Goal: Information Seeking & Learning: Learn about a topic

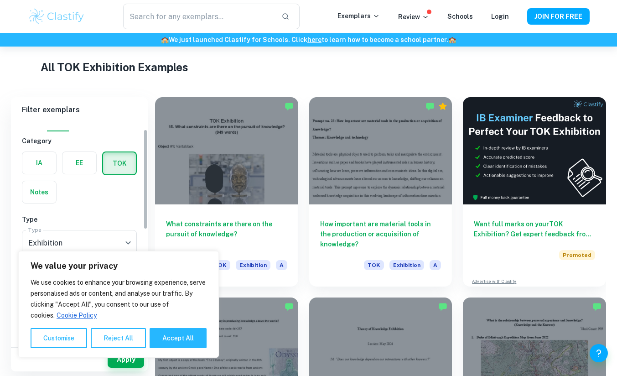
scroll to position [13, 0]
click at [83, 169] on label "button" at bounding box center [80, 164] width 34 height 22
click at [0, 0] on input "radio" at bounding box center [0, 0] width 0 height 0
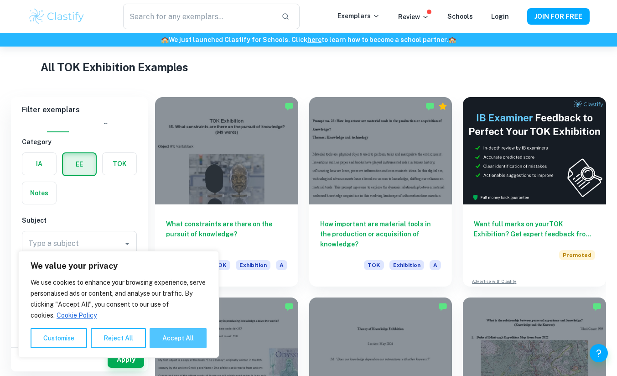
click at [192, 334] on button "Accept All" at bounding box center [178, 338] width 57 height 20
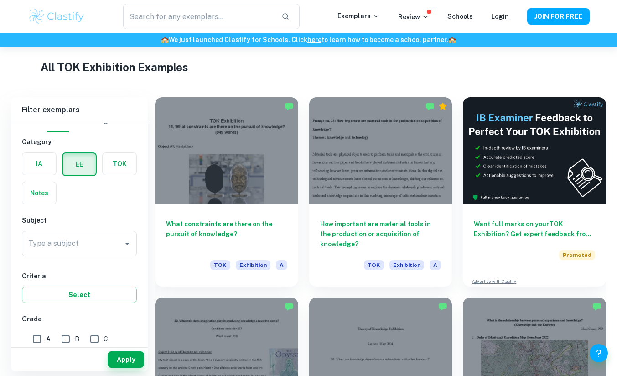
checkbox input "true"
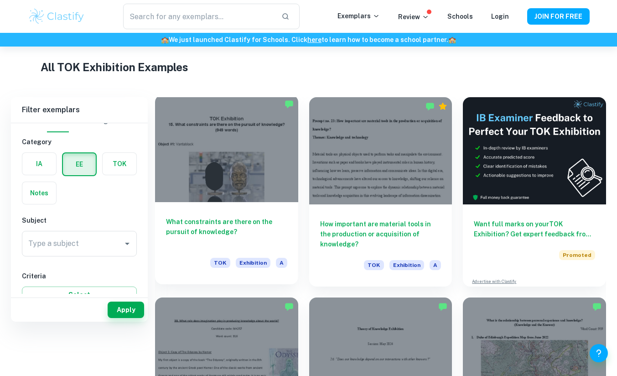
scroll to position [159, 0]
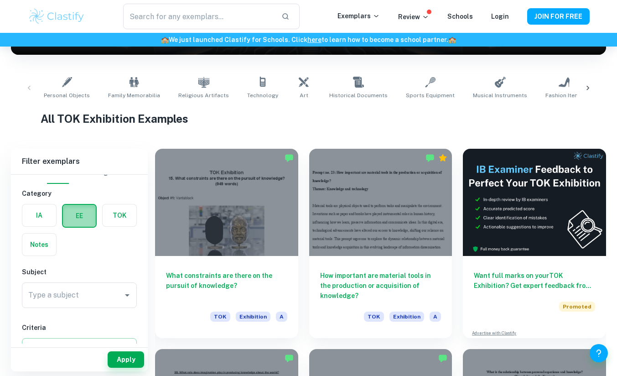
click at [83, 219] on label "button" at bounding box center [79, 216] width 33 height 22
click at [0, 0] on input "radio" at bounding box center [0, 0] width 0 height 0
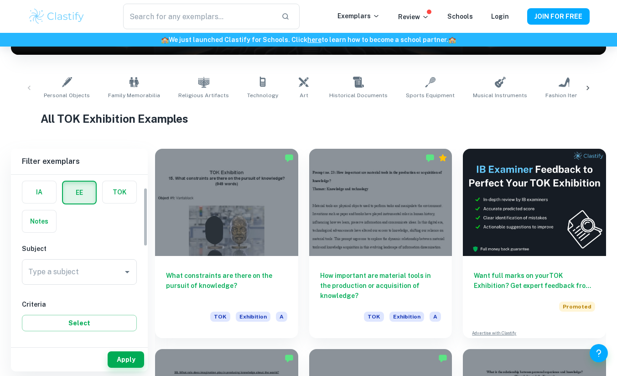
scroll to position [38, 0]
click at [109, 202] on div "TOK" at bounding box center [117, 187] width 40 height 29
click at [109, 194] on label "button" at bounding box center [120, 190] width 34 height 22
click at [0, 0] on input "radio" at bounding box center [0, 0] width 0 height 0
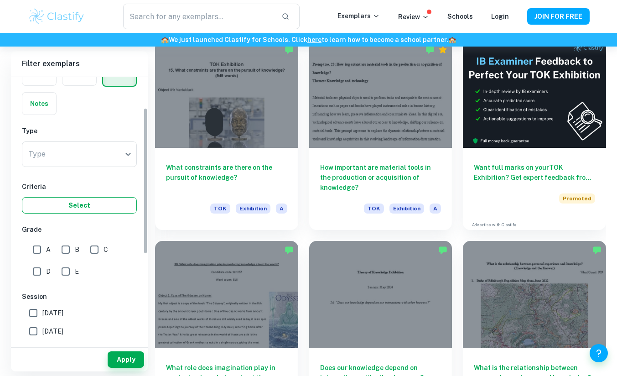
scroll to position [57, 0]
click at [49, 94] on label "button" at bounding box center [39, 103] width 34 height 22
click at [0, 0] on input "radio" at bounding box center [0, 0] width 0 height 0
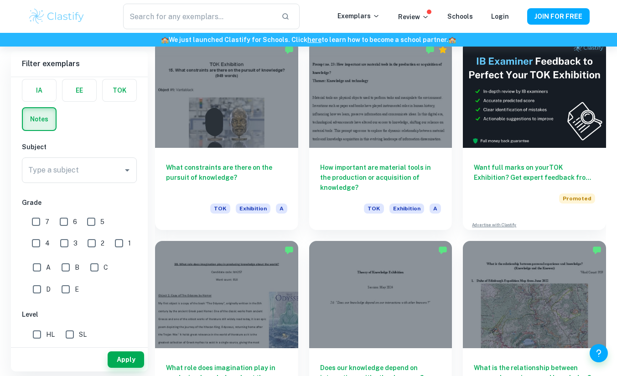
click at [118, 99] on label "button" at bounding box center [120, 90] width 34 height 22
click at [0, 0] on input "radio" at bounding box center [0, 0] width 0 height 0
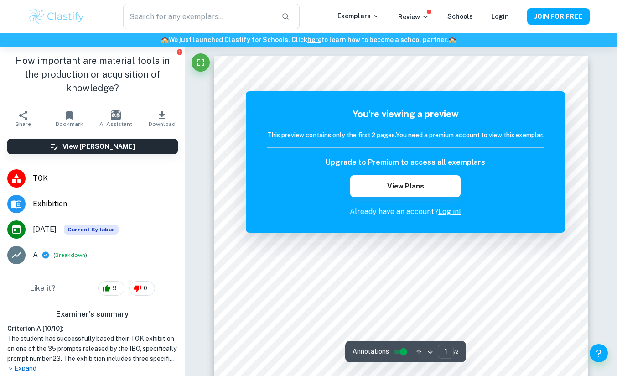
click at [271, 203] on div "You're viewing a preview This preview contains only the first 2 pages. You need…" at bounding box center [405, 162] width 277 height 110
click at [202, 53] on button "Fullscreen" at bounding box center [201, 62] width 18 height 18
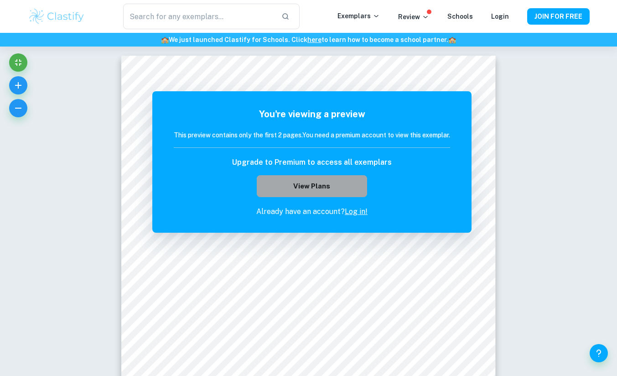
click at [305, 187] on button "View Plans" at bounding box center [312, 186] width 110 height 22
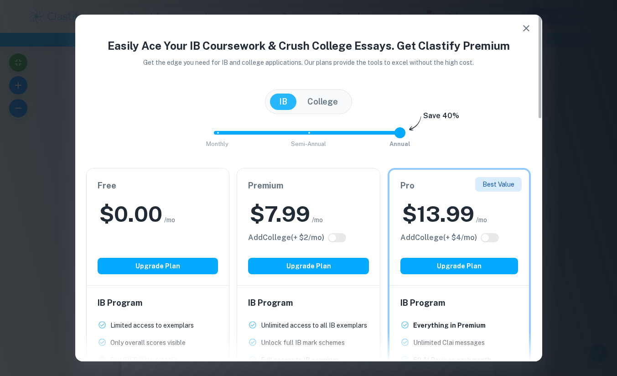
drag, startPoint x: 528, startPoint y: 32, endPoint x: 452, endPoint y: 121, distance: 117.1
drag, startPoint x: 395, startPoint y: 130, endPoint x: 357, endPoint y: 131, distance: 37.9
click at [357, 131] on span "Monthly Semi-Annual Annual" at bounding box center [309, 133] width 183 height 16
click at [311, 136] on span "Monthly Semi-Annual Annual" at bounding box center [309, 133] width 183 height 16
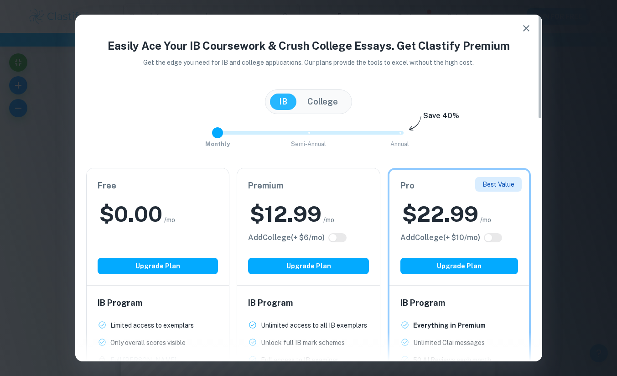
type input "2"
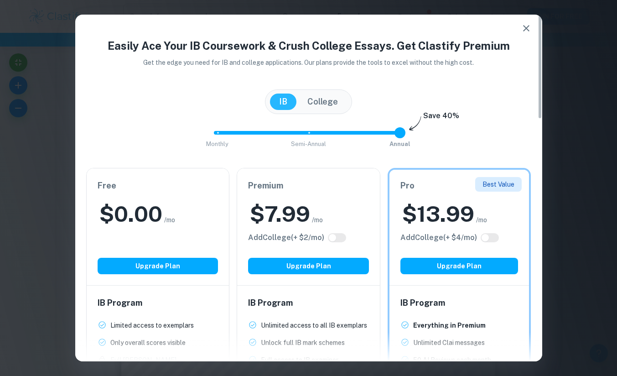
drag, startPoint x: 311, startPoint y: 135, endPoint x: 429, endPoint y: 182, distance: 127.4
click at [429, 182] on div "Easily Ace Your IB Coursework & Crush College Essays. Get Clastify Premium Get …" at bounding box center [308, 332] width 467 height 591
click at [527, 33] on icon "button" at bounding box center [526, 28] width 11 height 11
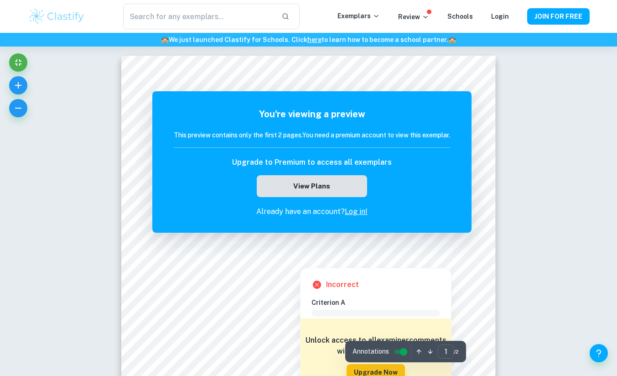
click at [294, 185] on button "View Plans" at bounding box center [312, 186] width 110 height 22
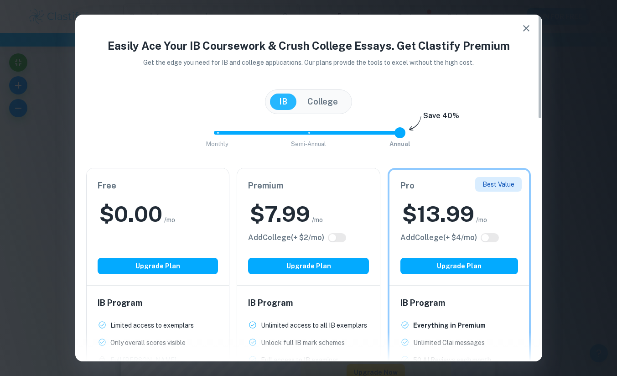
click at [521, 23] on button "button" at bounding box center [526, 28] width 18 height 18
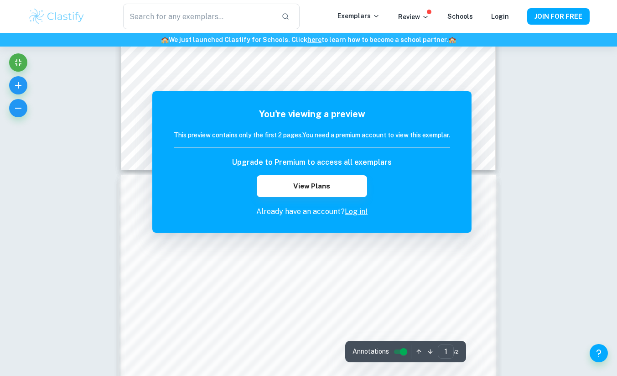
scroll to position [462, 0]
click at [21, 61] on icon "Exit fullscreen" at bounding box center [18, 62] width 6 height 6
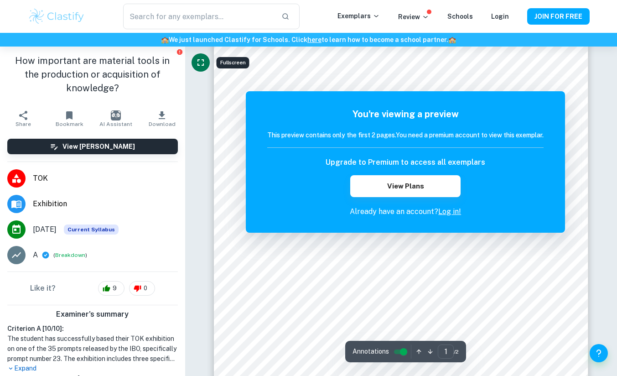
scroll to position [0, 0]
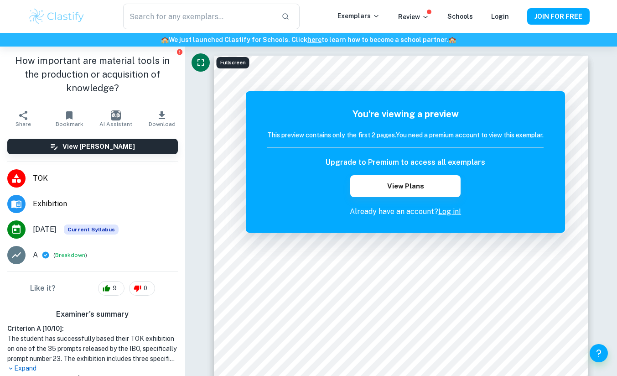
click at [70, 202] on span "Exhibition" at bounding box center [105, 203] width 145 height 11
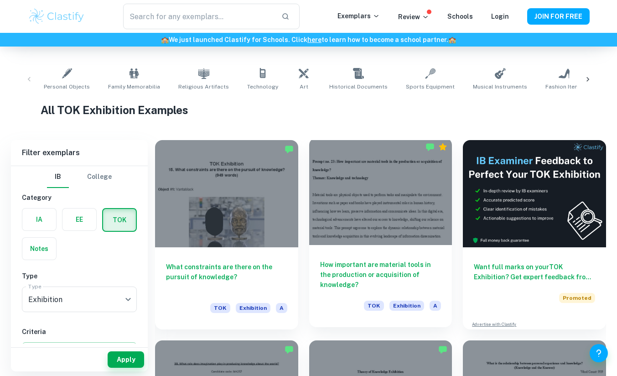
scroll to position [168, 0]
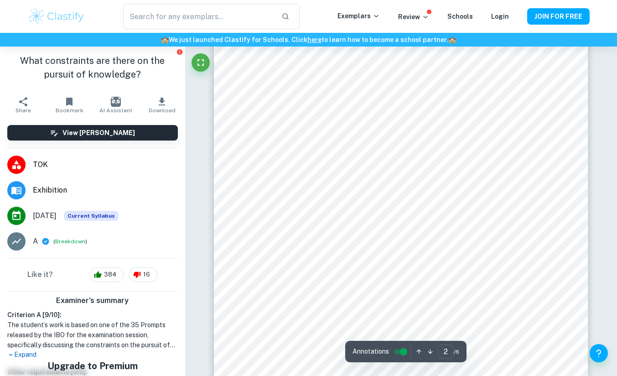
type input "1"
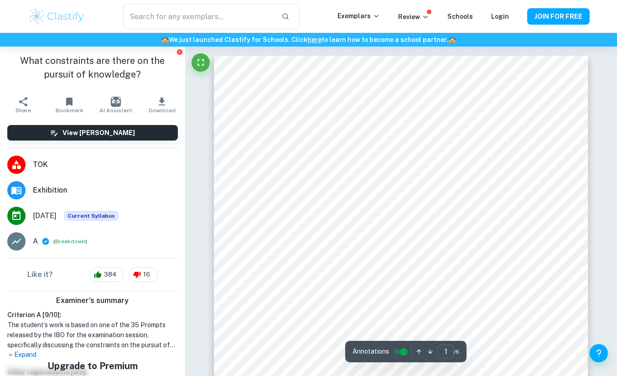
scroll to position [65, 0]
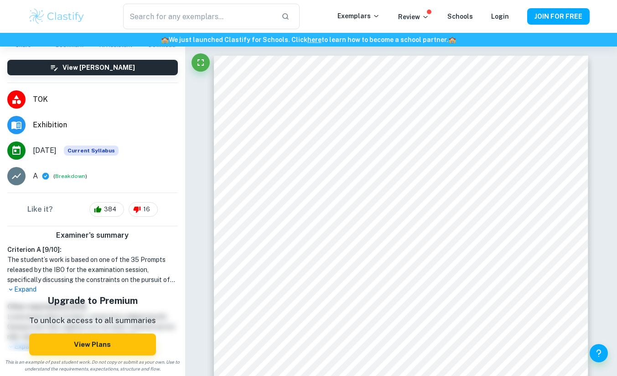
click at [26, 287] on p "Expand" at bounding box center [92, 290] width 171 height 10
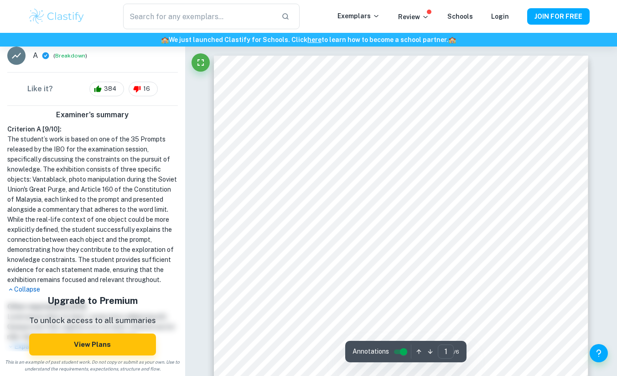
scroll to position [0, 0]
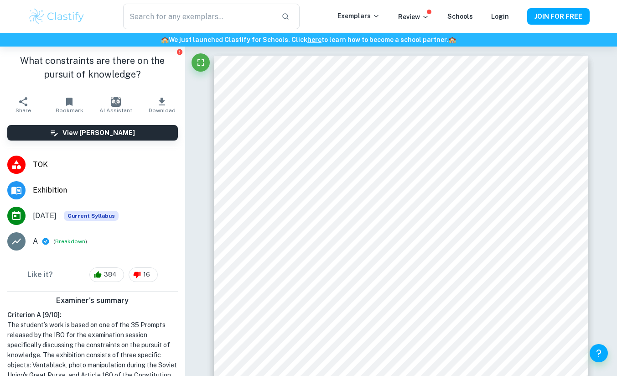
click at [77, 189] on span "Exhibition" at bounding box center [105, 190] width 145 height 11
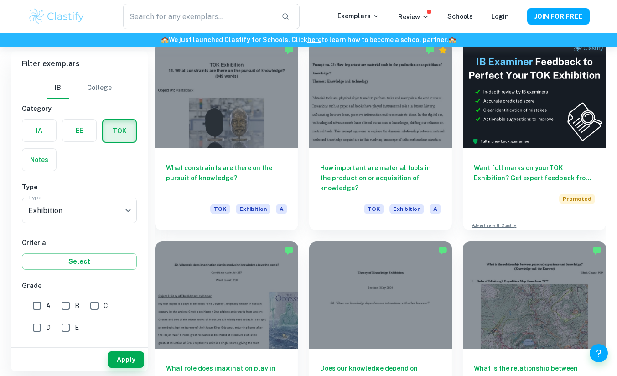
scroll to position [267, 0]
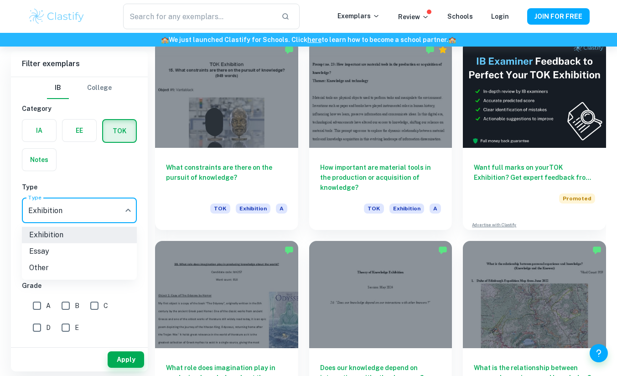
click at [101, 246] on li "Essay" at bounding box center [79, 251] width 115 height 16
type input "Essay"
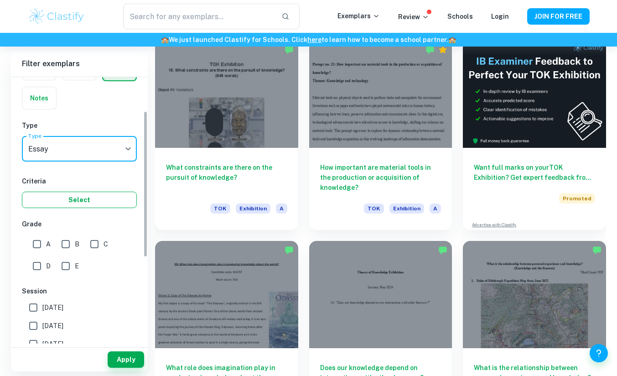
scroll to position [62, 0]
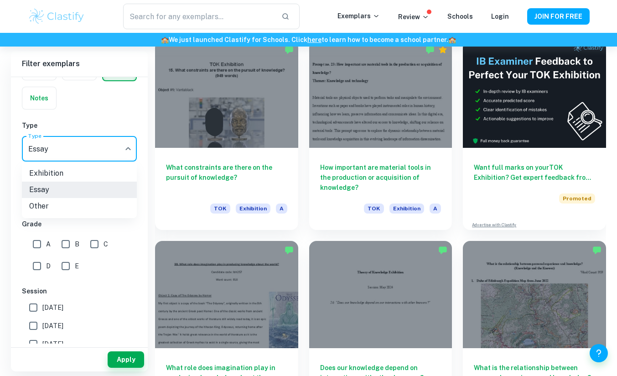
click at [98, 126] on div at bounding box center [308, 188] width 617 height 376
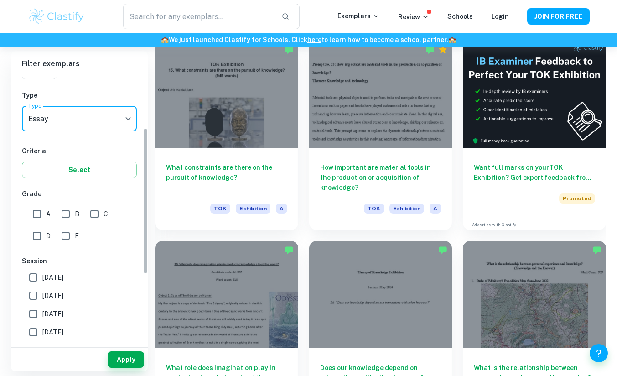
scroll to position [94, 0]
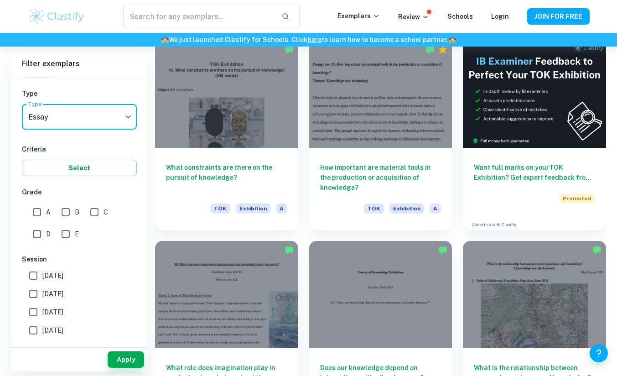
click at [72, 80] on div at bounding box center [308, 188] width 617 height 376
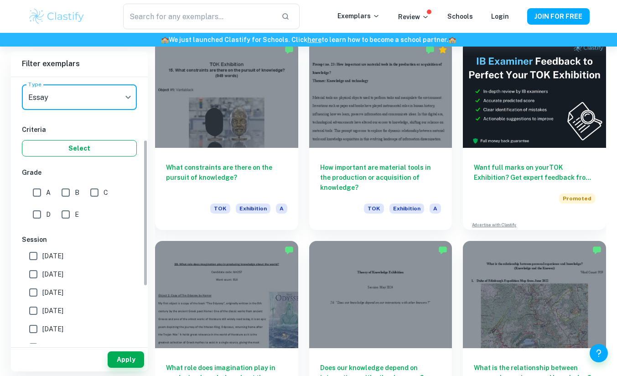
scroll to position [118, 0]
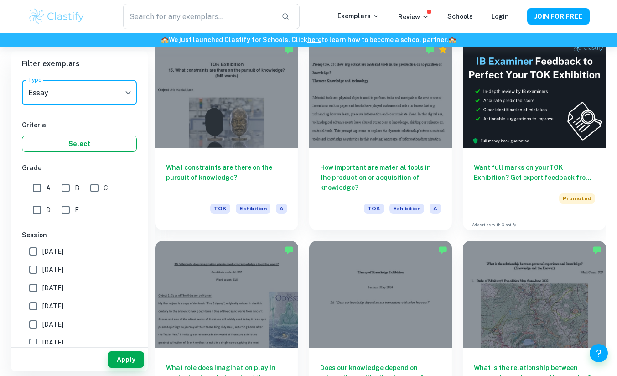
click at [82, 149] on button "Select" at bounding box center [79, 144] width 115 height 16
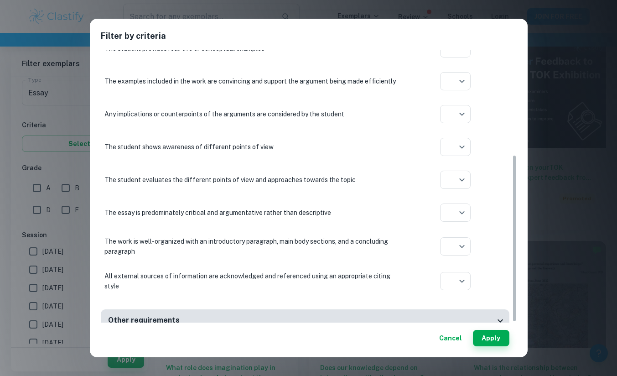
scroll to position [172, 0]
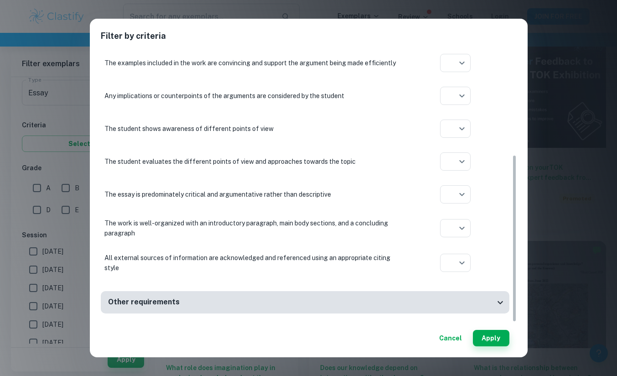
click at [445, 344] on button "Cancel" at bounding box center [451, 338] width 30 height 16
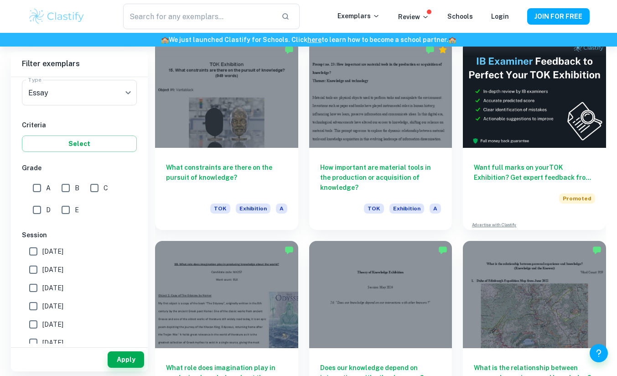
click at [37, 184] on input "A" at bounding box center [37, 188] width 18 height 18
checkbox input "true"
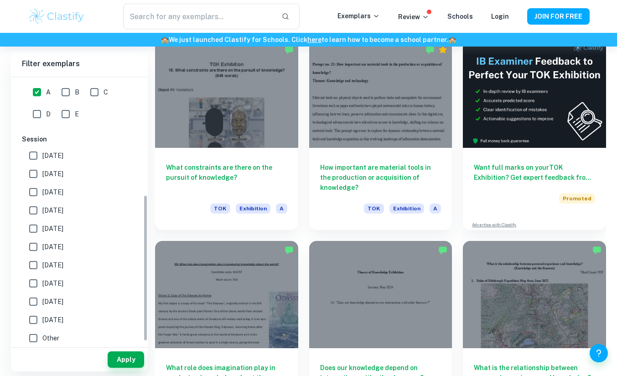
scroll to position [213, 0]
click at [74, 176] on label "May 2025" at bounding box center [76, 174] width 105 height 18
click at [42, 176] on input "May 2025" at bounding box center [33, 174] width 18 height 18
checkbox input "true"
click at [74, 158] on label "[DATE]" at bounding box center [76, 156] width 105 height 18
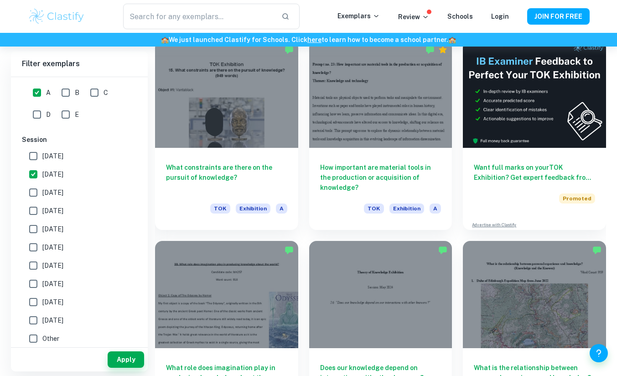
click at [42, 158] on input "[DATE]" at bounding box center [33, 156] width 18 height 18
checkbox input "true"
click at [63, 193] on span "[DATE]" at bounding box center [52, 193] width 21 height 10
click at [42, 193] on input "[DATE]" at bounding box center [33, 192] width 18 height 18
checkbox input "true"
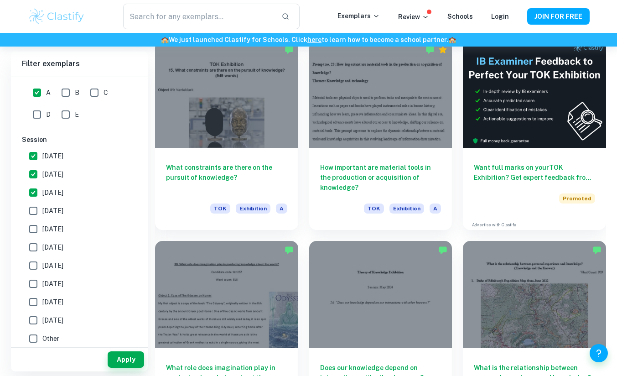
click at [71, 205] on label "[DATE]" at bounding box center [76, 211] width 105 height 18
click at [42, 205] on input "[DATE]" at bounding box center [33, 211] width 18 height 18
checkbox input "true"
click at [129, 362] on button "Apply" at bounding box center [126, 359] width 37 height 16
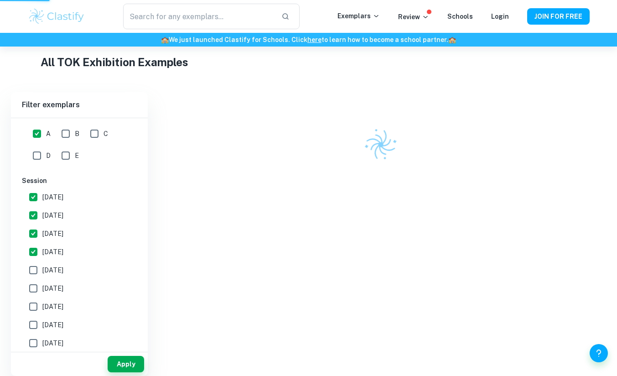
scroll to position [211, 0]
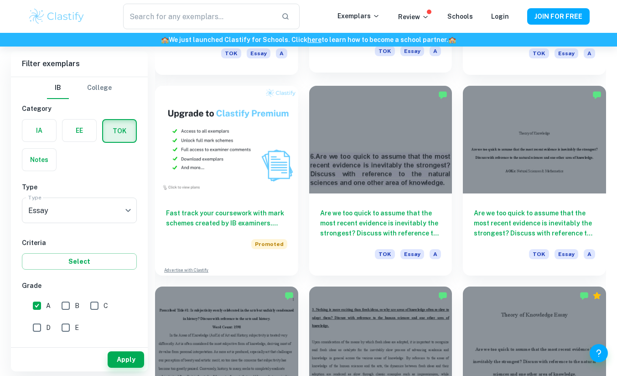
scroll to position [622, 0]
drag, startPoint x: 523, startPoint y: 152, endPoint x: 304, endPoint y: 79, distance: 231.4
click at [304, 79] on div "Are we too quick to assume that the most recent evidence is inevitably the stro…" at bounding box center [375, 175] width 154 height 200
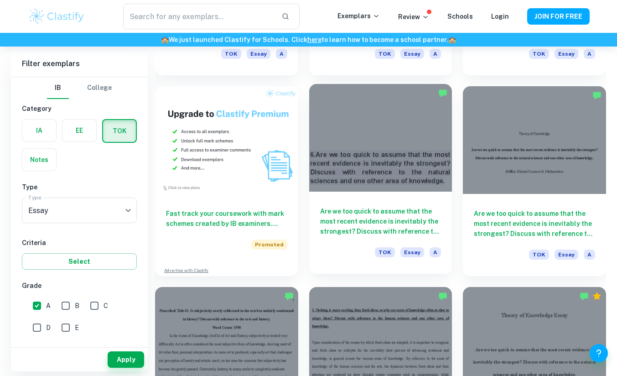
scroll to position [621, 0]
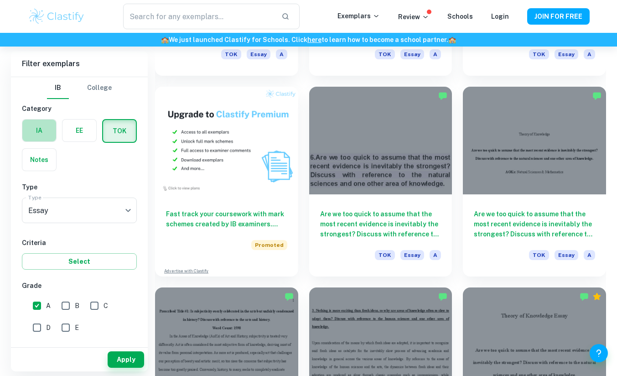
click at [47, 127] on label "button" at bounding box center [39, 131] width 34 height 22
click at [0, 0] on input "radio" at bounding box center [0, 0] width 0 height 0
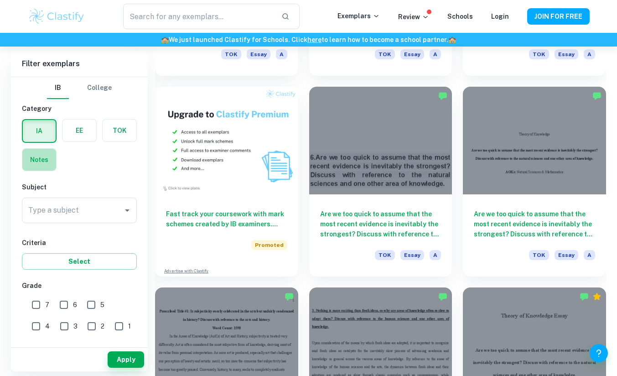
click at [36, 164] on label "button" at bounding box center [39, 160] width 34 height 22
click at [0, 0] on input "radio" at bounding box center [0, 0] width 0 height 0
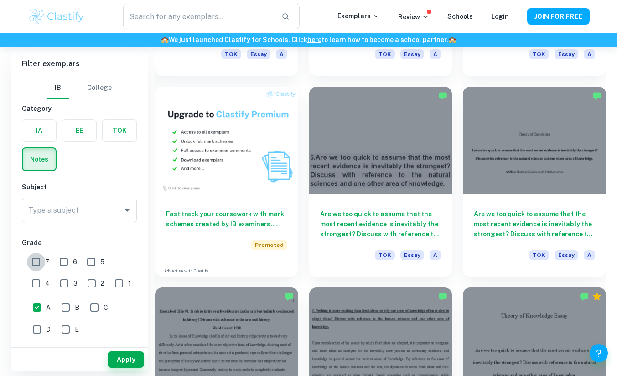
click at [36, 260] on input "7" at bounding box center [36, 262] width 18 height 18
checkbox input "true"
click at [35, 304] on input "A" at bounding box center [37, 307] width 18 height 18
click at [37, 309] on input "A" at bounding box center [37, 307] width 18 height 18
checkbox input "true"
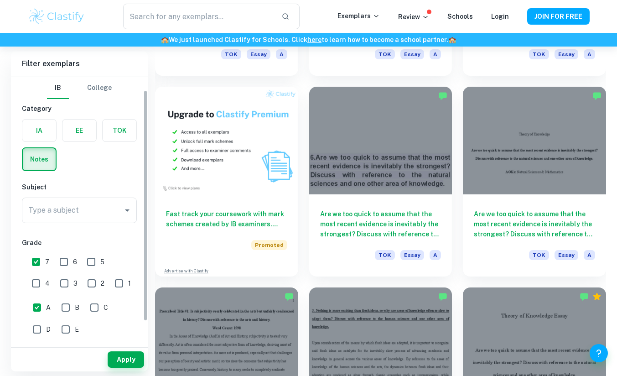
scroll to position [40, 0]
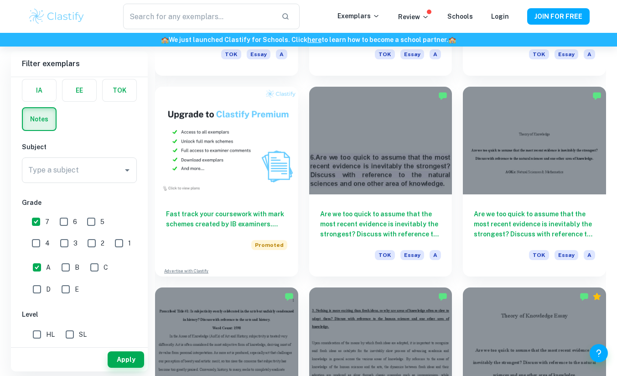
click at [34, 335] on input "HL" at bounding box center [37, 334] width 18 height 18
checkbox input "true"
click at [115, 356] on button "Apply" at bounding box center [126, 359] width 37 height 16
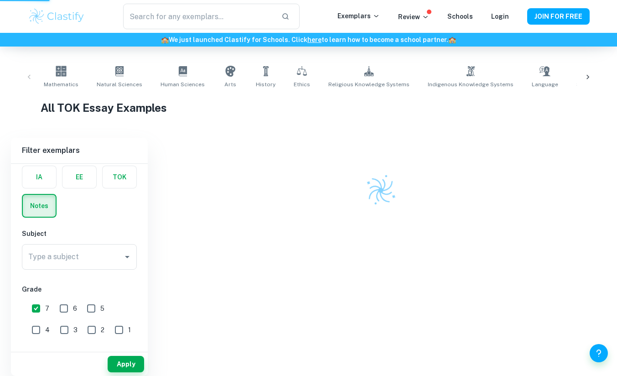
scroll to position [165, 0]
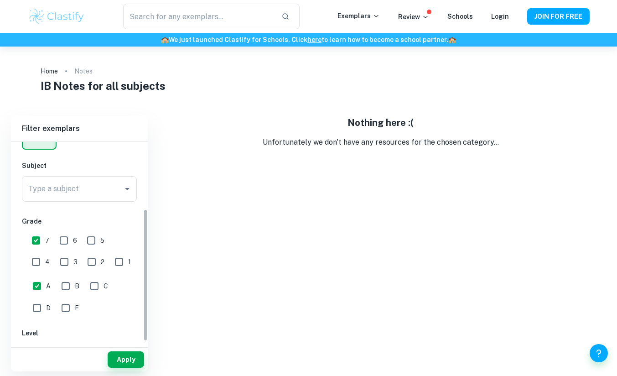
scroll to position [105, 0]
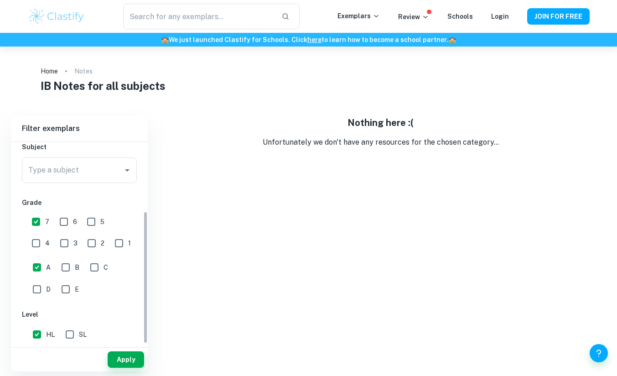
click at [35, 271] on input "A" at bounding box center [37, 267] width 18 height 18
checkbox input "false"
click at [123, 360] on button "Apply" at bounding box center [126, 359] width 37 height 16
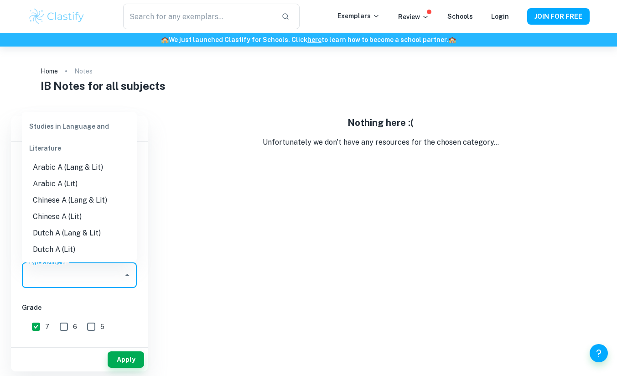
click at [106, 278] on input "Type a subject" at bounding box center [72, 274] width 93 height 17
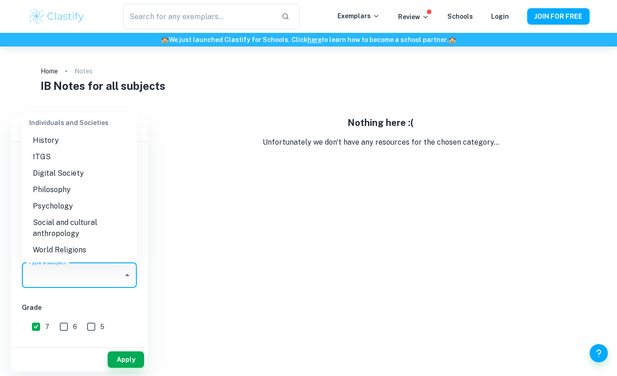
scroll to position [893, 0]
click at [72, 213] on li "Psychology" at bounding box center [79, 205] width 115 height 16
type input "Psychology"
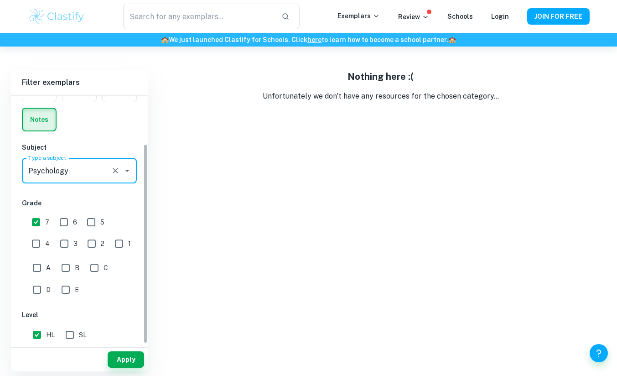
scroll to position [58, 0]
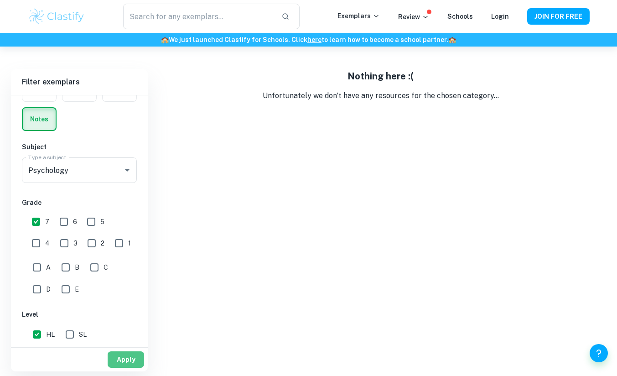
click at [123, 359] on button "Apply" at bounding box center [126, 359] width 37 height 16
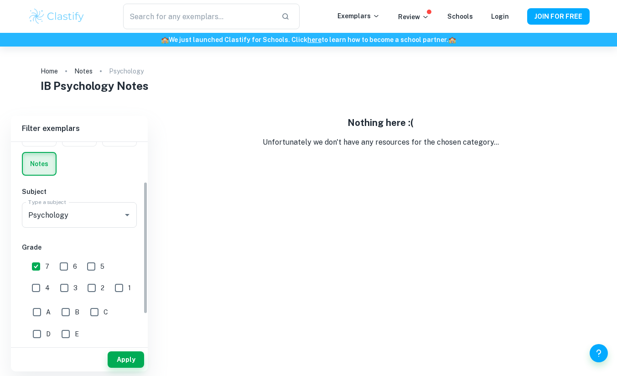
scroll to position [61, 0]
click at [64, 270] on input "6" at bounding box center [64, 266] width 18 height 18
click at [127, 361] on button "Apply" at bounding box center [126, 359] width 37 height 16
click at [64, 270] on input "6" at bounding box center [64, 266] width 18 height 18
checkbox input "false"
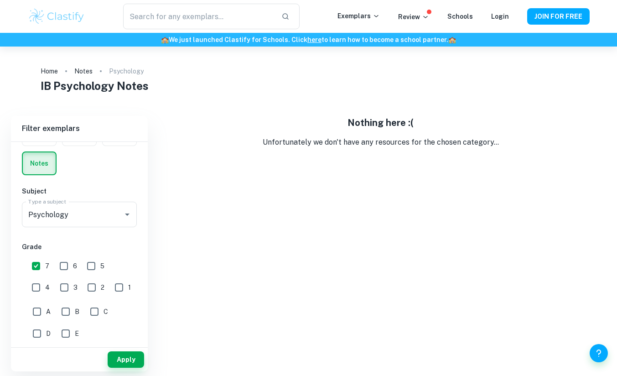
click at [42, 268] on input "7" at bounding box center [36, 266] width 18 height 18
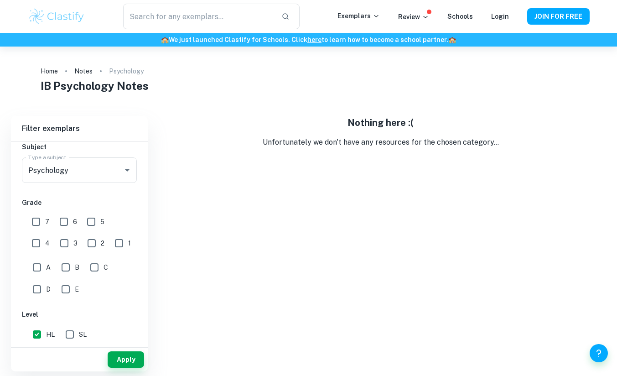
scroll to position [0, 0]
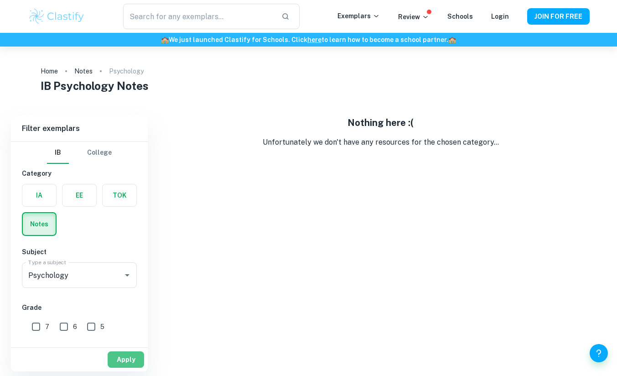
click at [121, 355] on button "Apply" at bounding box center [126, 359] width 37 height 16
click at [45, 200] on label "button" at bounding box center [39, 195] width 34 height 22
click at [0, 0] on input "radio" at bounding box center [0, 0] width 0 height 0
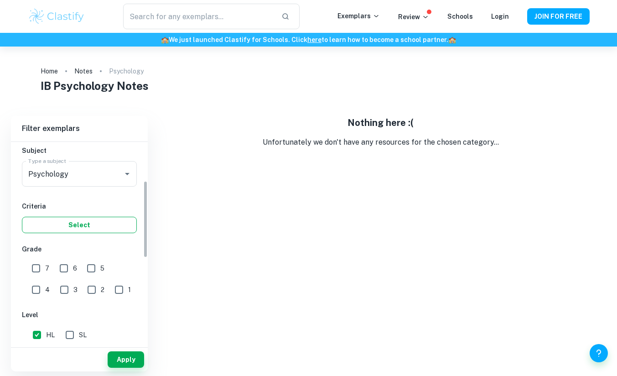
scroll to position [100, 0]
click at [32, 267] on input "7" at bounding box center [36, 270] width 18 height 18
checkbox input "true"
click at [125, 355] on button "Apply" at bounding box center [126, 359] width 37 height 16
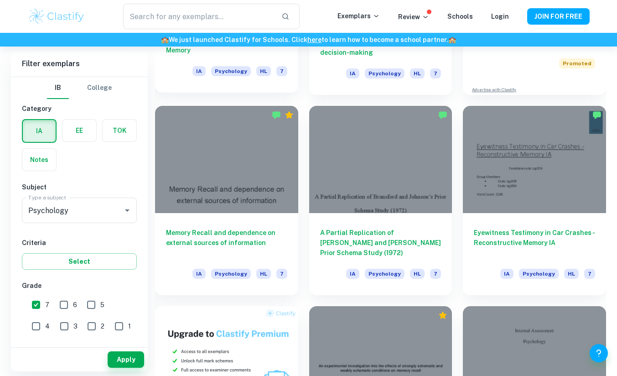
scroll to position [401, 0]
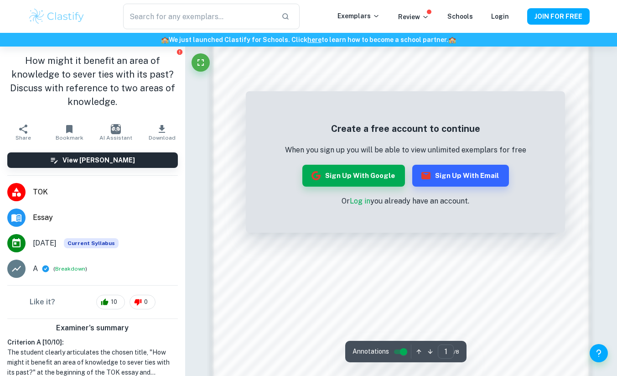
scroll to position [806, 0]
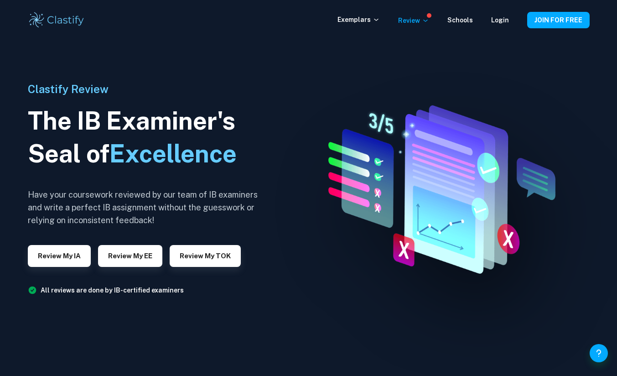
click at [295, 198] on div at bounding box center [308, 188] width 617 height 376
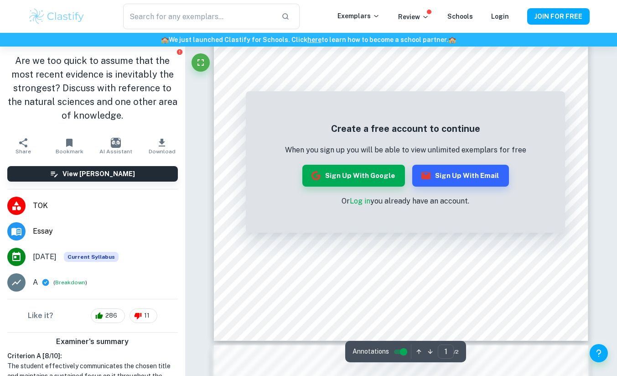
scroll to position [207, 0]
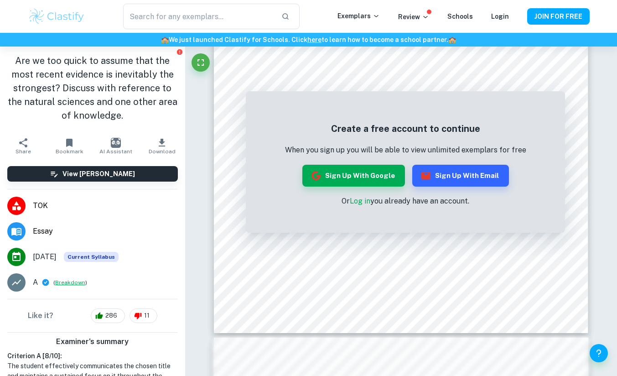
click at [70, 283] on button "Breakdown" at bounding box center [70, 282] width 30 height 8
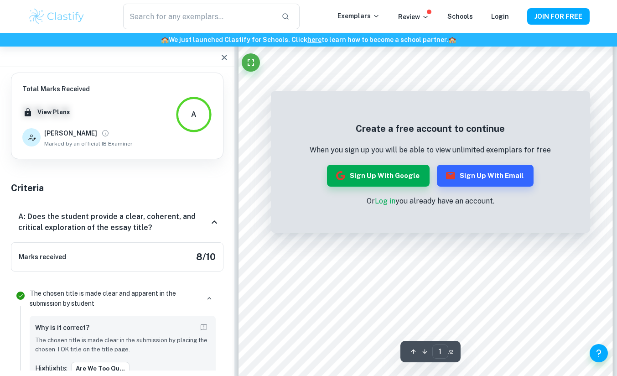
scroll to position [0, 0]
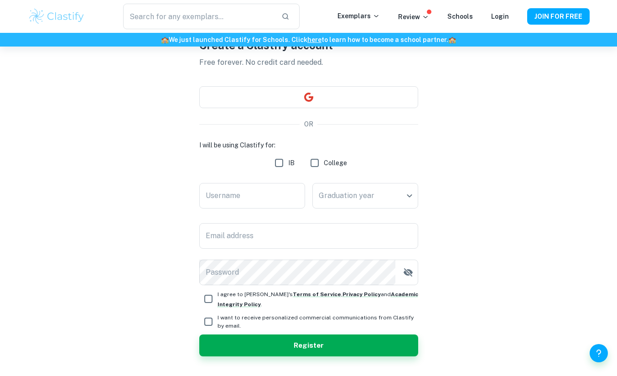
scroll to position [52, 0]
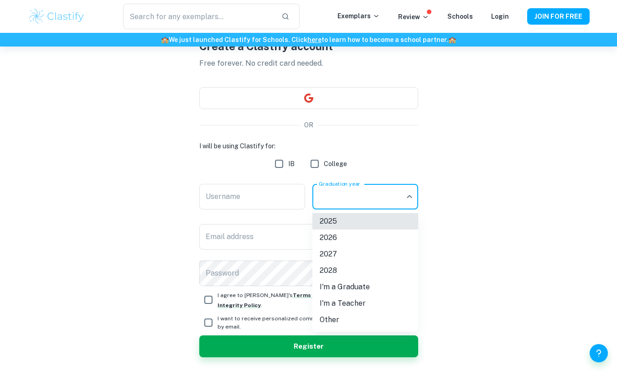
click at [358, 204] on body "We value your privacy We use cookies to enhance your browsing experience, serve…" at bounding box center [308, 182] width 617 height 376
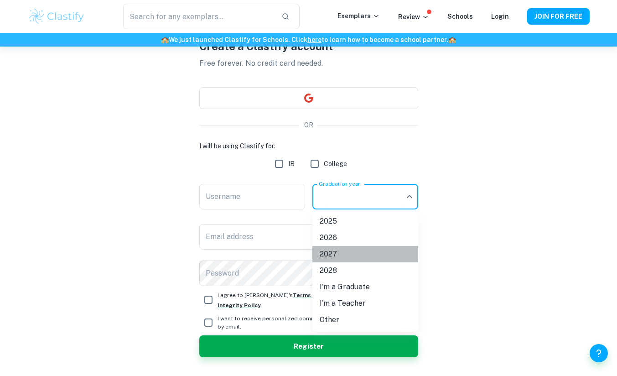
click at [339, 249] on li "2027" at bounding box center [366, 254] width 106 height 16
type input "2027"
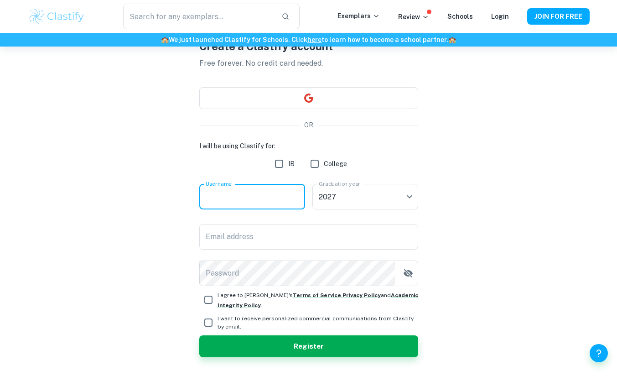
click at [261, 200] on input "Username" at bounding box center [252, 197] width 106 height 26
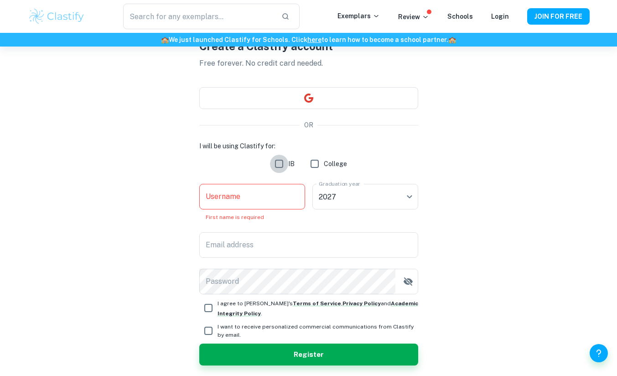
click at [279, 168] on input "IB" at bounding box center [279, 164] width 18 height 18
checkbox input "true"
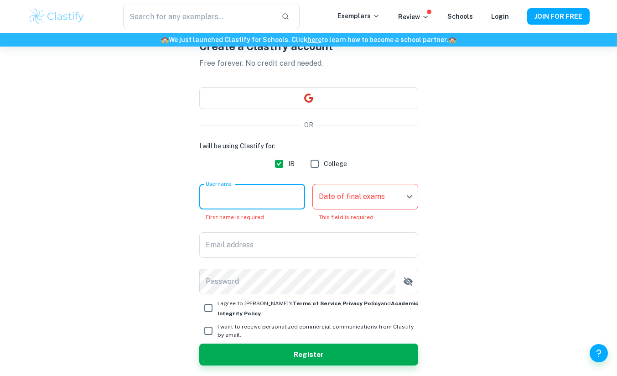
click at [255, 196] on input "Username" at bounding box center [252, 197] width 106 height 26
click at [346, 209] on body "We value your privacy We use cookies to enhance your browsing experience, serve…" at bounding box center [308, 182] width 617 height 376
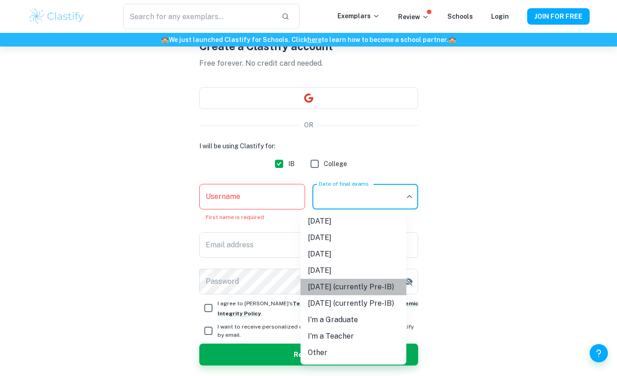
click at [365, 287] on li "May 2027 (currently Pre-IB)" at bounding box center [354, 287] width 106 height 16
type input "M27"
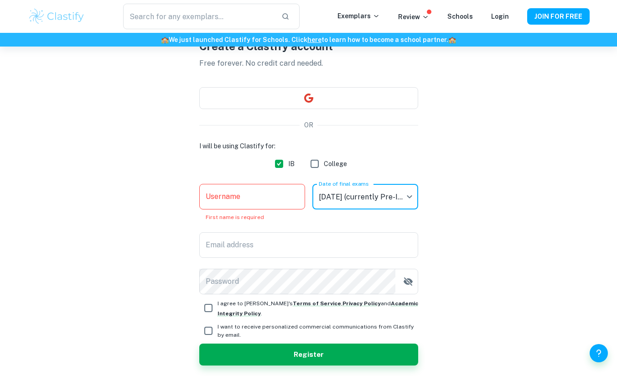
scroll to position [0, 0]
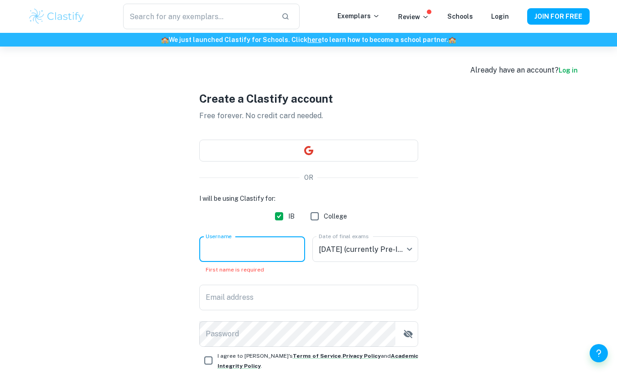
click at [246, 252] on input "Username" at bounding box center [252, 249] width 106 height 26
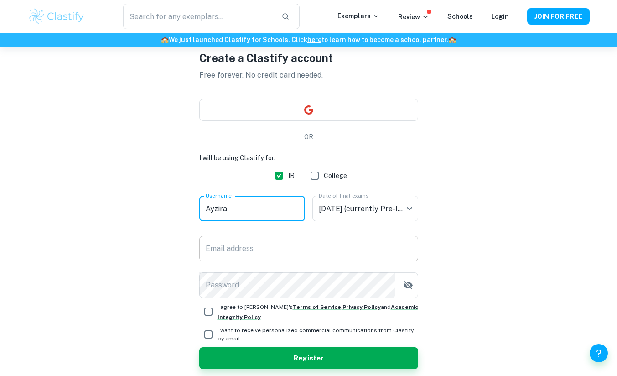
scroll to position [38, 0]
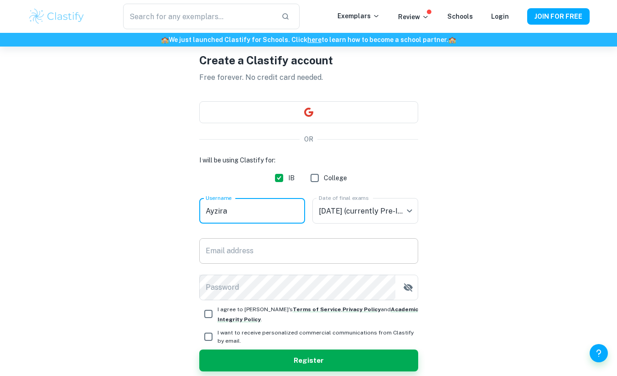
type input "Ayzira"
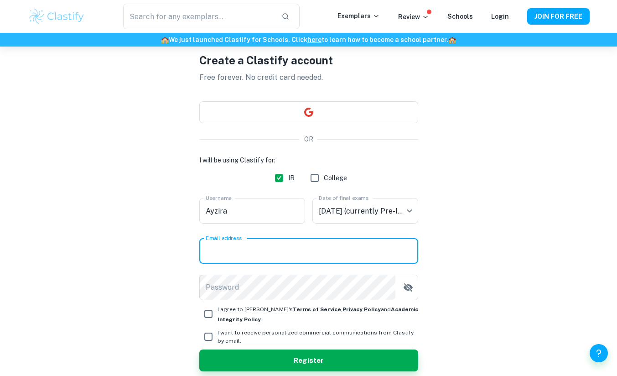
click at [245, 250] on input "Email address" at bounding box center [308, 251] width 219 height 26
type input "[EMAIL_ADDRESS][DOMAIN_NAME]"
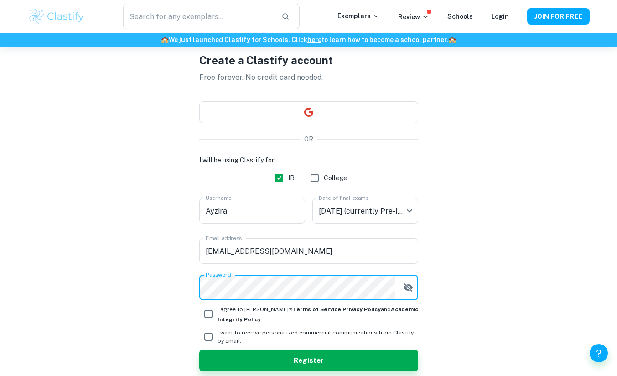
scroll to position [78, 0]
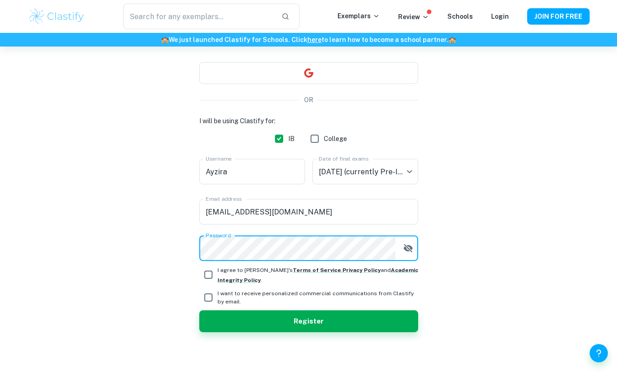
click at [401, 251] on button "button" at bounding box center [408, 248] width 18 height 18
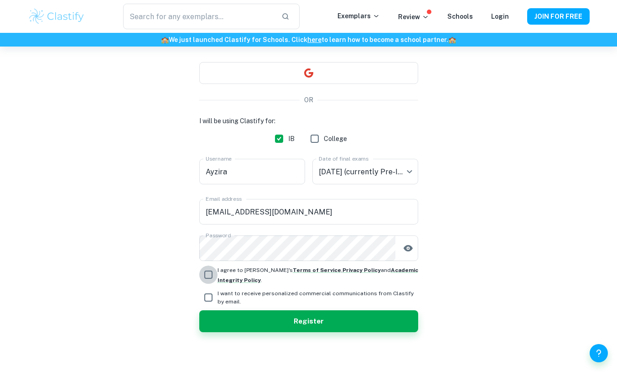
click at [209, 271] on input "I agree to Clastify's Terms of Service , Privacy Policy and Academic Integrity …" at bounding box center [208, 275] width 18 height 18
checkbox input "true"
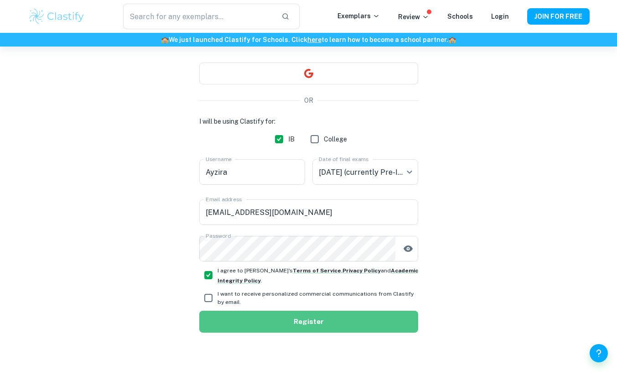
click at [335, 324] on button "Register" at bounding box center [308, 322] width 219 height 22
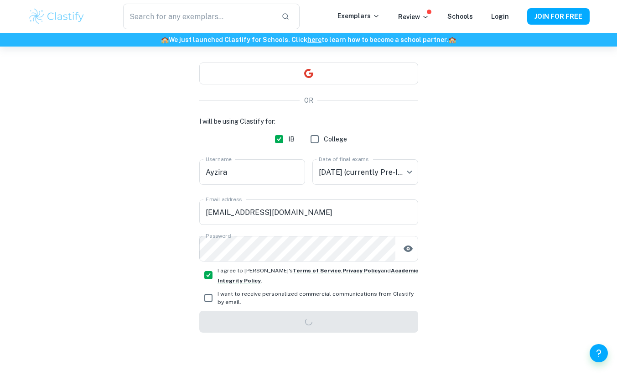
scroll to position [47, 0]
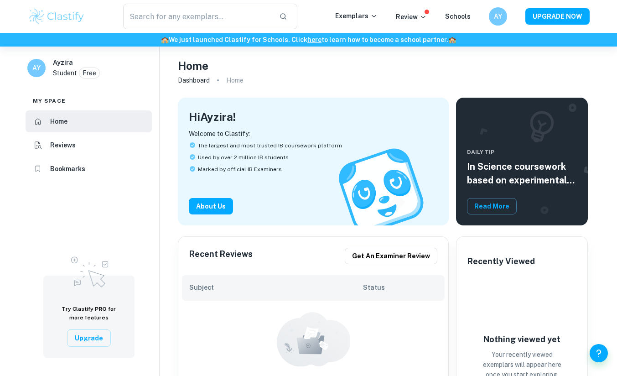
click at [89, 141] on li "Reviews" at bounding box center [89, 145] width 126 height 22
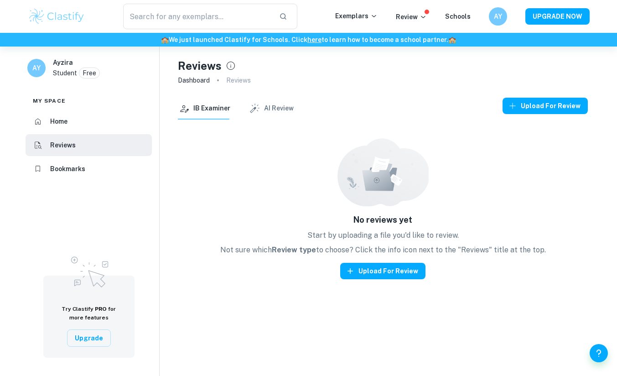
click at [365, 23] on div "​ Exemplars Review Schools AY UPGRADE NOW" at bounding box center [309, 17] width 584 height 26
click at [361, 20] on p "Exemplars" at bounding box center [356, 16] width 42 height 10
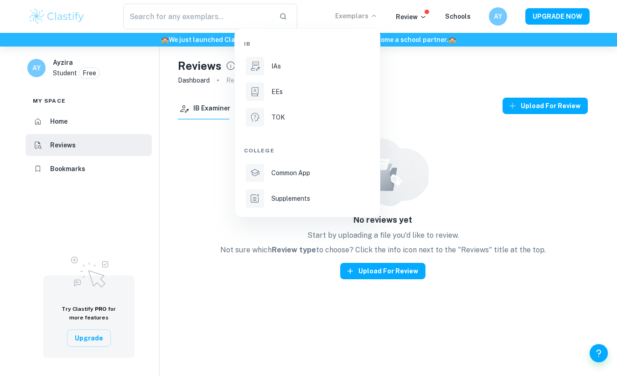
click at [417, 18] on div at bounding box center [308, 188] width 617 height 376
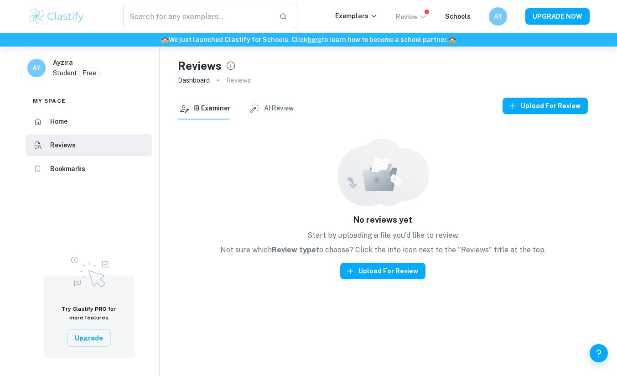
click at [420, 17] on p "Review" at bounding box center [411, 17] width 31 height 10
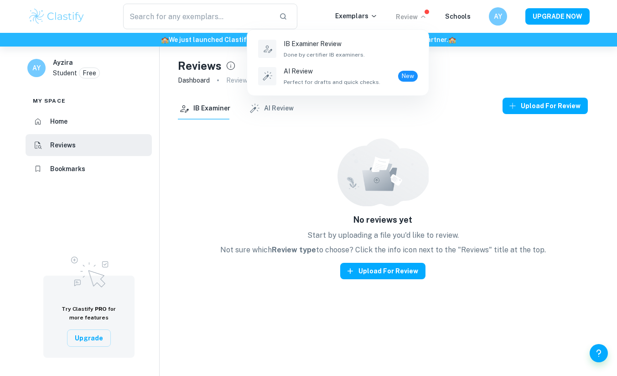
click at [419, 16] on div at bounding box center [308, 188] width 617 height 376
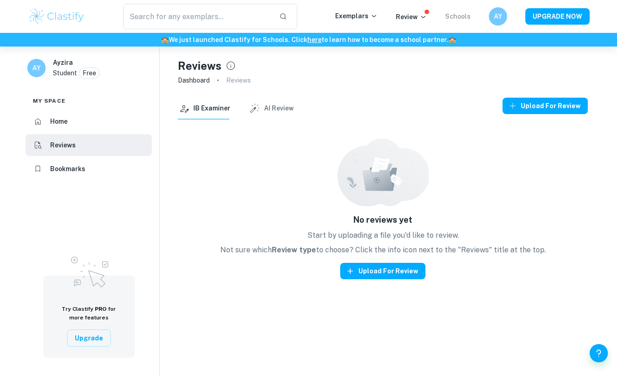
click at [454, 17] on link "Schools" at bounding box center [458, 16] width 26 height 7
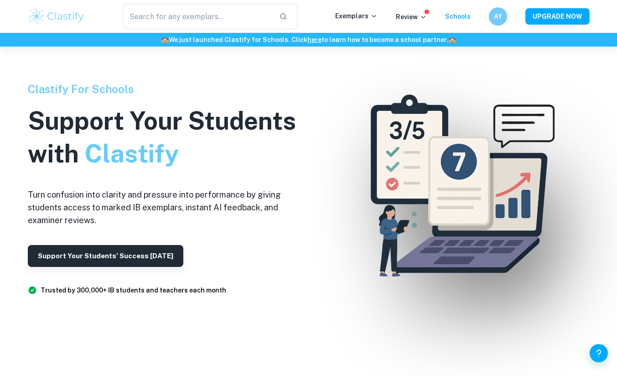
scroll to position [13, 0]
click at [371, 15] on p "Exemplars" at bounding box center [356, 16] width 42 height 10
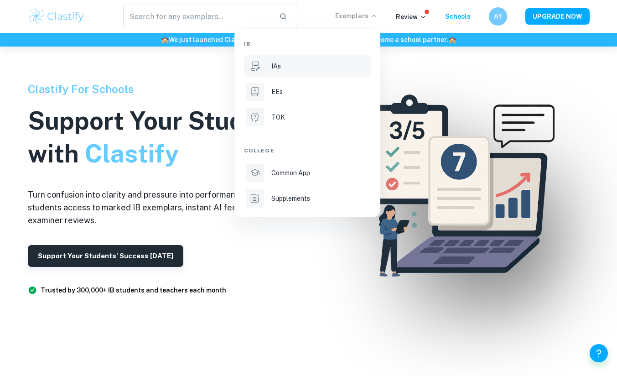
click at [277, 74] on li "IAs" at bounding box center [307, 66] width 127 height 22
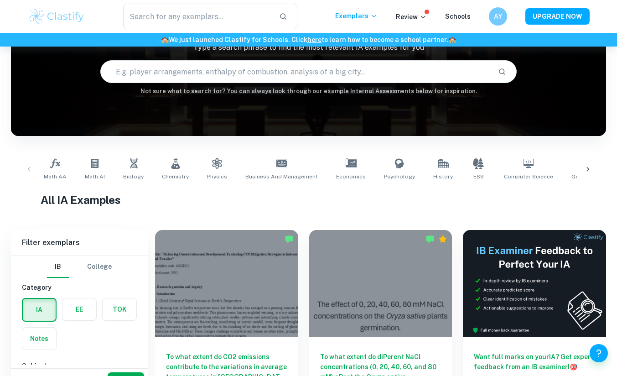
scroll to position [104, 0]
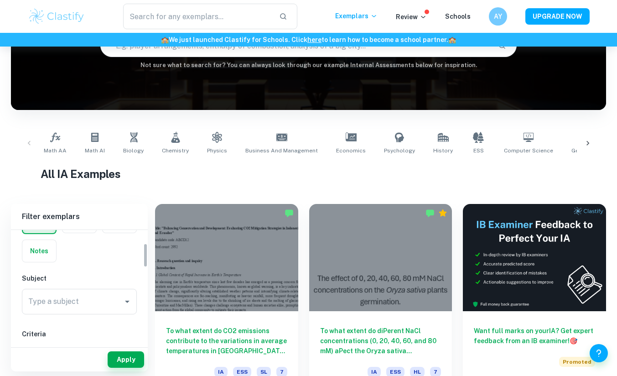
click at [44, 260] on label "button" at bounding box center [39, 251] width 34 height 22
click at [0, 0] on input "radio" at bounding box center [0, 0] width 0 height 0
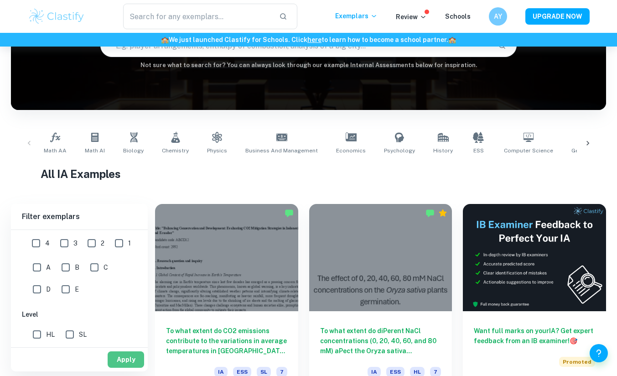
click at [119, 360] on button "Apply" at bounding box center [126, 359] width 37 height 16
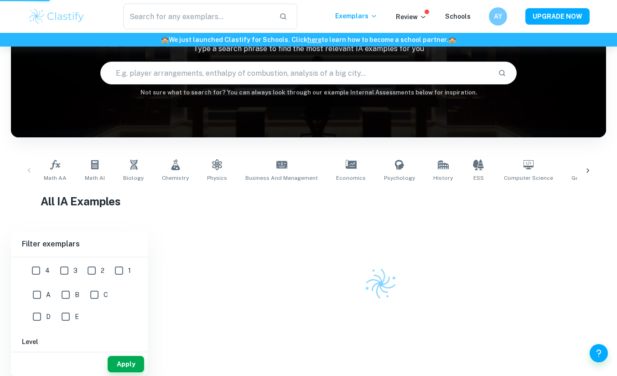
scroll to position [68, 0]
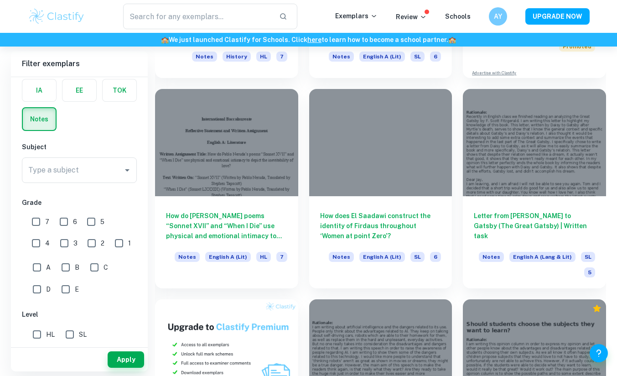
scroll to position [228, 0]
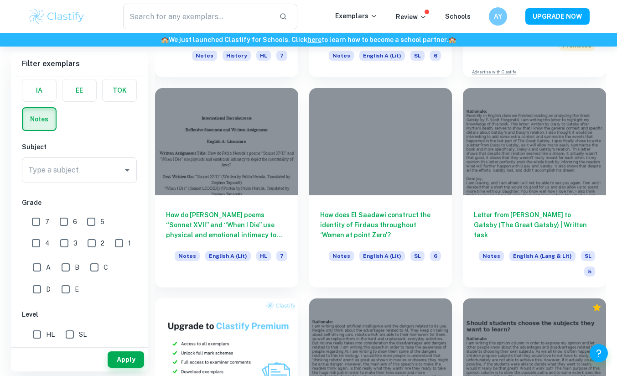
click at [42, 333] on input "HL" at bounding box center [37, 334] width 18 height 18
checkbox input "true"
click at [36, 224] on input "7" at bounding box center [36, 222] width 18 height 18
checkbox input "true"
click at [120, 358] on button "Apply" at bounding box center [126, 359] width 37 height 16
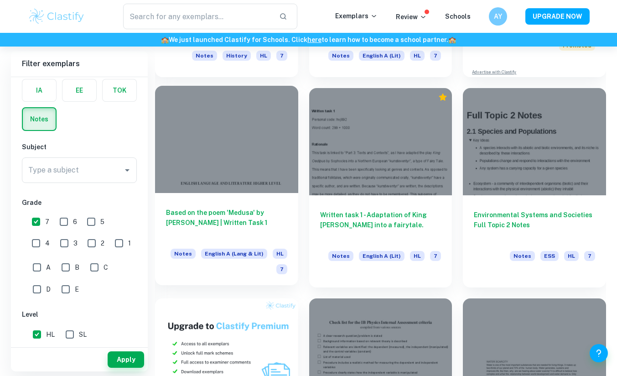
click at [191, 130] on div at bounding box center [226, 139] width 143 height 107
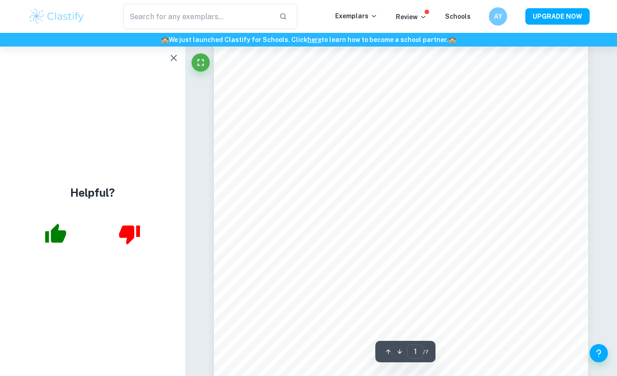
scroll to position [81, 0]
click at [176, 61] on icon "button" at bounding box center [173, 57] width 11 height 11
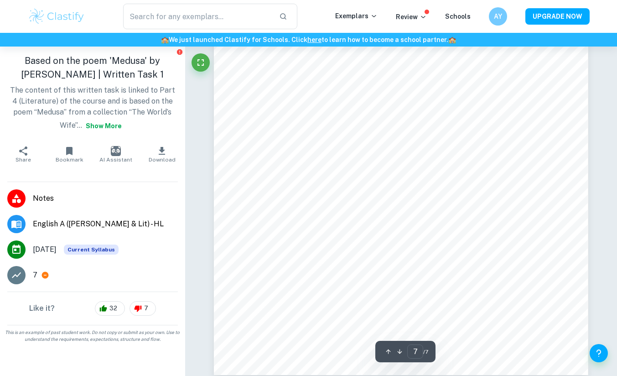
scroll to position [3543, 0]
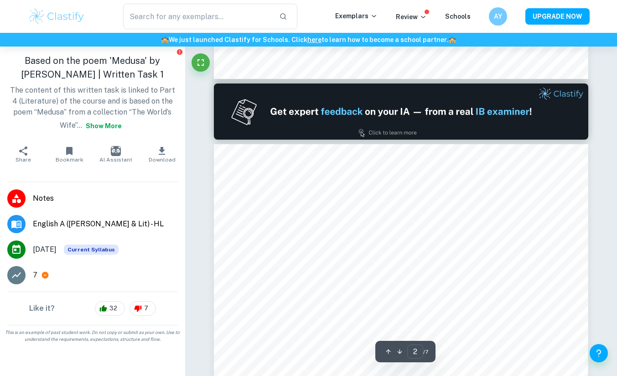
type input "1"
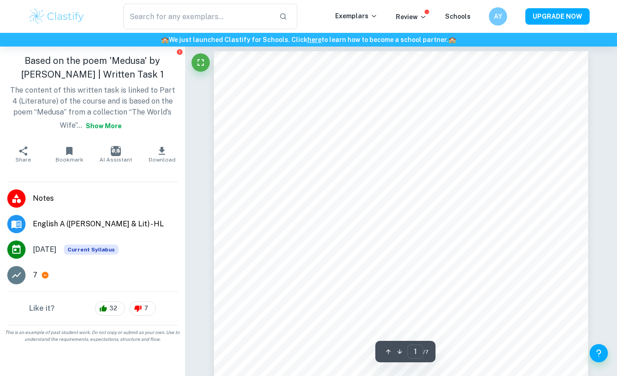
scroll to position [0, 0]
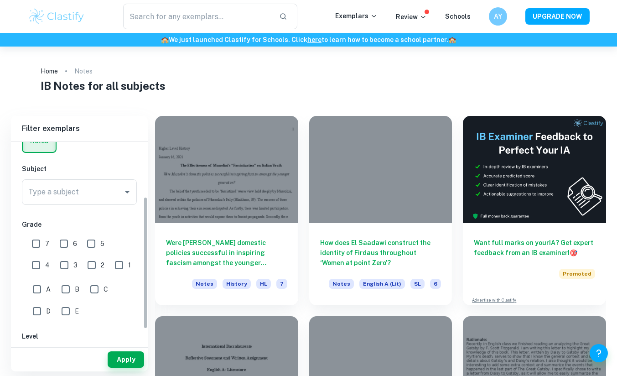
scroll to position [83, 0]
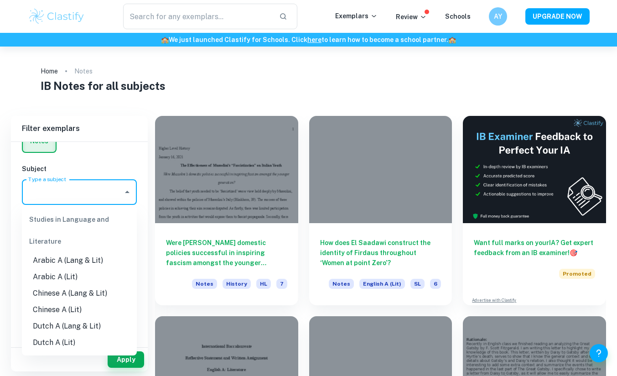
click at [68, 190] on div "Type a subject Type a subject" at bounding box center [79, 192] width 115 height 26
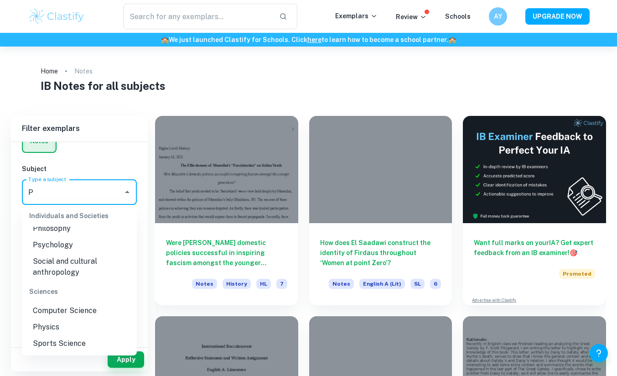
scroll to position [0, 0]
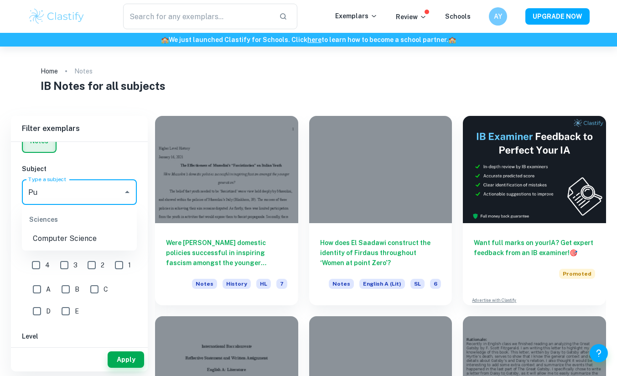
type input "P"
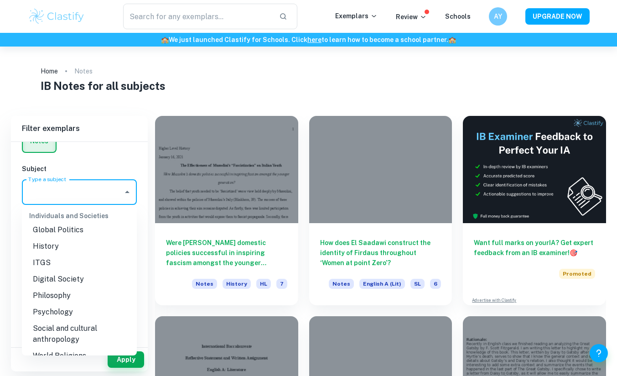
scroll to position [881, 0]
click at [63, 318] on li "Psychology" at bounding box center [79, 310] width 115 height 16
type input "Psychology"
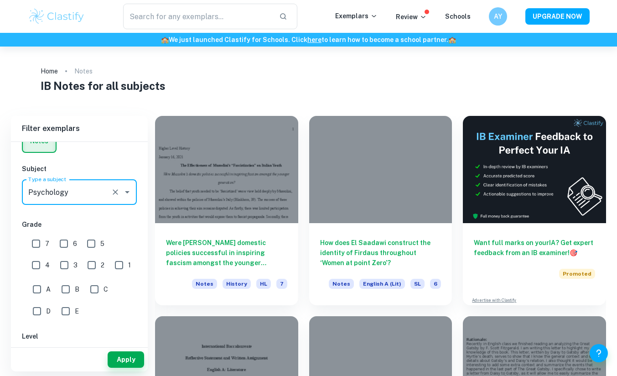
click at [40, 240] on input "7" at bounding box center [36, 244] width 18 height 18
checkbox input "true"
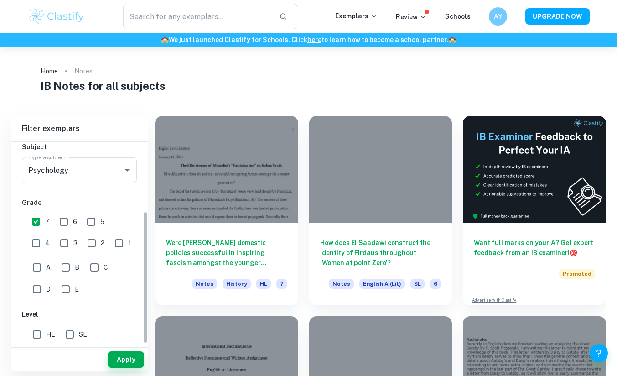
click at [39, 336] on input "HL" at bounding box center [37, 334] width 18 height 18
checkbox input "true"
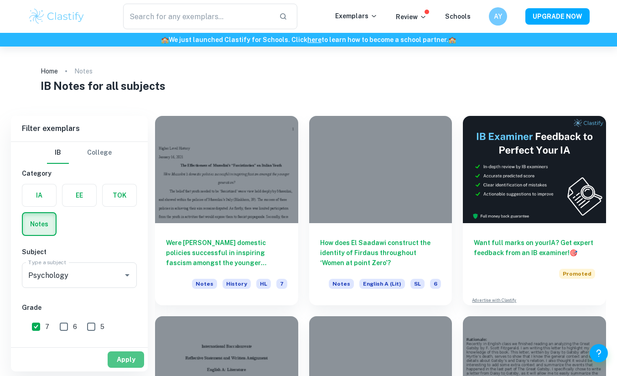
click at [130, 359] on button "Apply" at bounding box center [126, 359] width 37 height 16
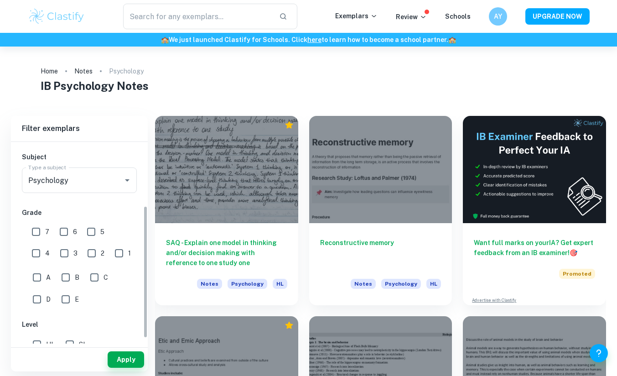
scroll to position [105, 0]
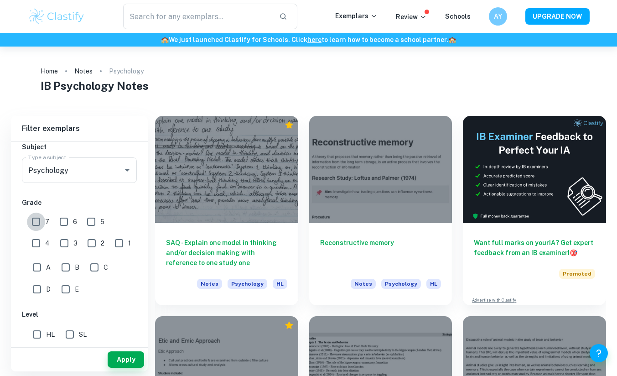
click at [37, 226] on input "7" at bounding box center [36, 222] width 18 height 18
checkbox input "true"
click at [37, 330] on input "HL" at bounding box center [37, 334] width 18 height 18
checkbox input "true"
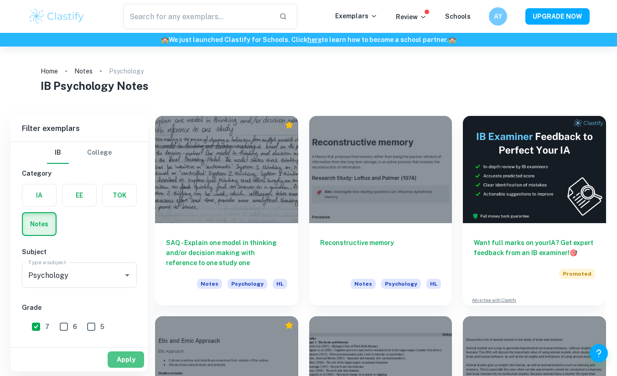
click at [129, 353] on button "Apply" at bounding box center [126, 359] width 37 height 16
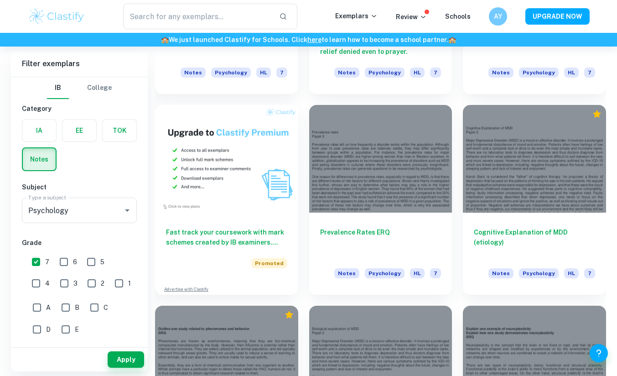
scroll to position [411, 0]
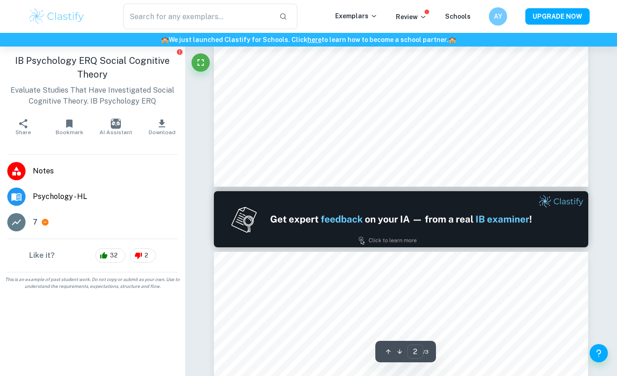
type input "1"
